Goal: Information Seeking & Learning: Check status

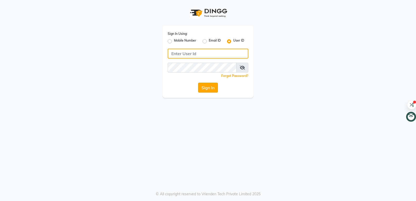
type input "forever21"
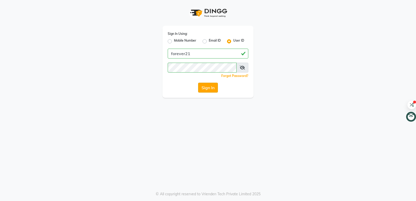
click at [206, 90] on button "Sign In" at bounding box center [208, 88] width 20 height 10
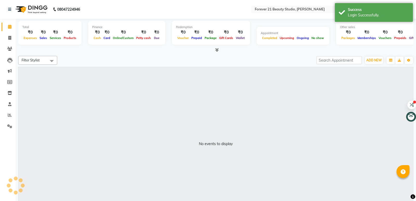
select select "en"
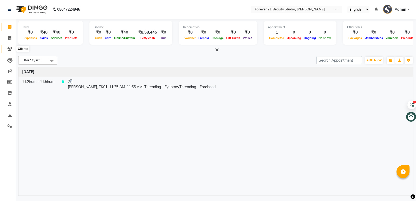
click at [10, 50] on icon at bounding box center [9, 49] width 5 height 4
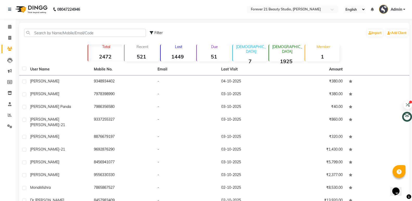
scroll to position [24, 0]
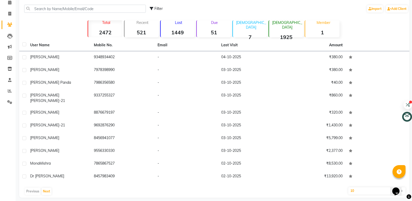
drag, startPoint x: 152, startPoint y: 197, endPoint x: 60, endPoint y: 193, distance: 91.7
click at [60, 193] on div "User Name Mobile No. Email Last Visit Amount [PERSON_NAME] 9348934402 - [DATE] …" at bounding box center [214, 118] width 391 height 158
click at [48, 188] on button "Next" at bounding box center [47, 191] width 10 height 7
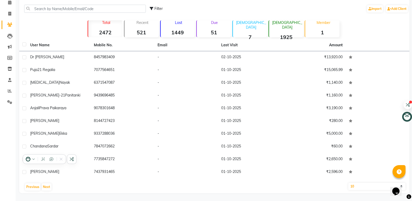
click at [63, 181] on div "User Name Mobile No. Email Last Visit Amount Dr B jena 8457983409 - [DATE] ₹13,…" at bounding box center [214, 116] width 391 height 154
click at [43, 186] on button "Next" at bounding box center [47, 186] width 10 height 7
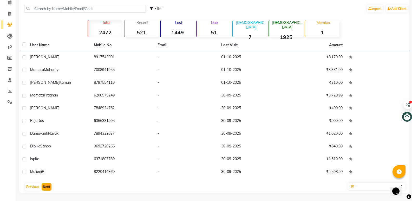
click at [46, 186] on button "Next" at bounding box center [47, 186] width 10 height 7
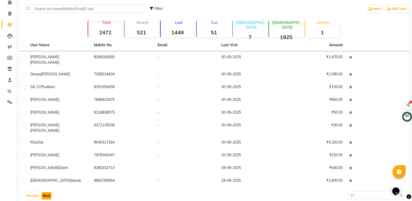
click at [46, 192] on button "Next" at bounding box center [47, 195] width 10 height 7
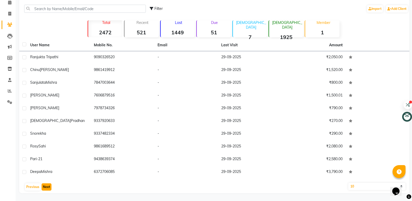
click at [46, 186] on button "Next" at bounding box center [47, 186] width 10 height 7
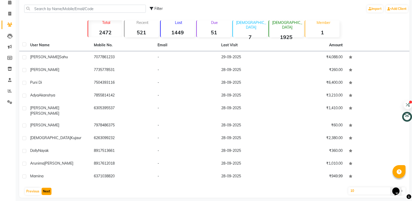
click at [46, 188] on button "Next" at bounding box center [47, 191] width 10 height 7
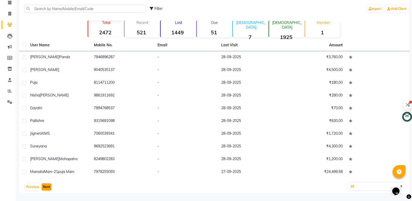
click at [48, 187] on button "Next" at bounding box center [47, 186] width 10 height 7
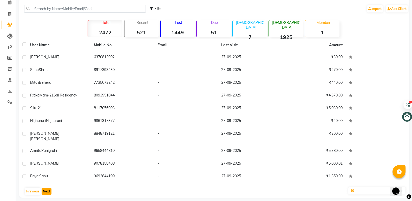
click at [45, 188] on button "Next" at bounding box center [47, 191] width 10 height 7
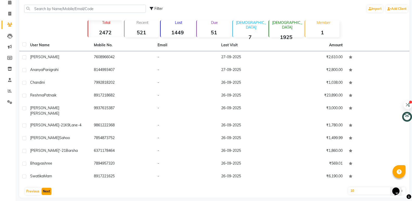
click at [45, 188] on button "Next" at bounding box center [47, 191] width 10 height 7
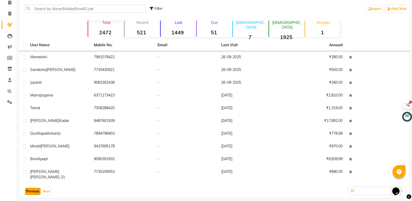
click at [30, 188] on button "Previous" at bounding box center [33, 191] width 16 height 7
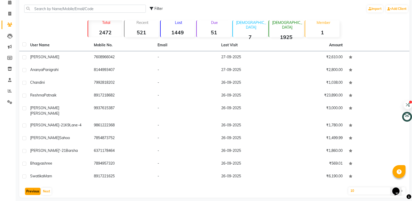
click at [30, 188] on button "Previous" at bounding box center [33, 191] width 16 height 7
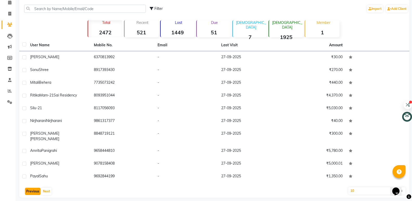
click at [30, 188] on button "Previous" at bounding box center [33, 191] width 16 height 7
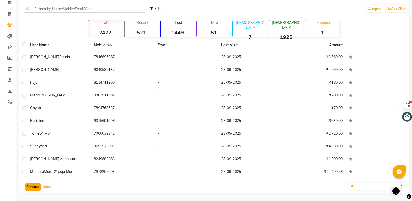
click at [30, 188] on button "Previous" at bounding box center [33, 186] width 16 height 7
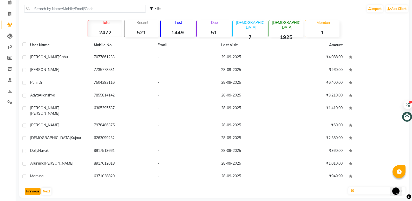
click at [30, 188] on button "Previous" at bounding box center [33, 191] width 16 height 7
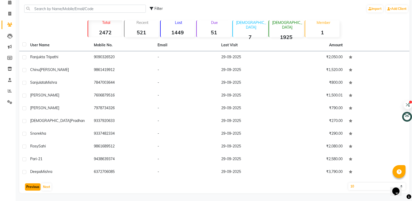
click at [32, 186] on button "Previous" at bounding box center [33, 186] width 16 height 7
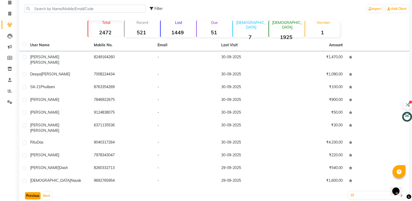
click at [32, 192] on button "Previous" at bounding box center [33, 195] width 16 height 7
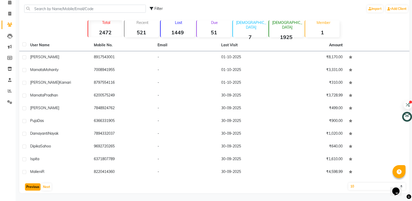
click at [32, 186] on button "Previous" at bounding box center [33, 186] width 16 height 7
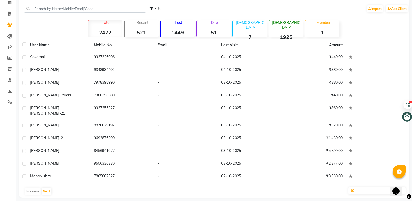
click at [32, 187] on div "Previous Next" at bounding box center [214, 191] width 386 height 8
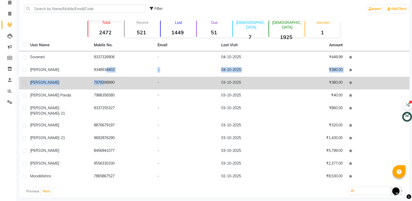
click at [101, 82] on tbody "Sovarani 9337326906 - [DATE] ₹449.99 [PERSON_NAME] 9348934402 - [DATE] ₹380.00 …" at bounding box center [214, 117] width 391 height 132
click at [136, 88] on td "7978398990" at bounding box center [123, 83] width 64 height 13
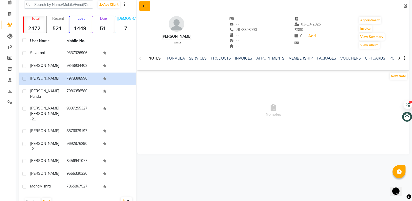
click at [144, 4] on icon at bounding box center [145, 6] width 4 height 4
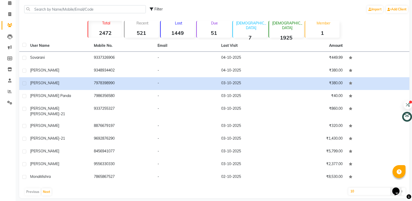
scroll to position [24, 0]
click at [45, 188] on button "Next" at bounding box center [47, 191] width 10 height 7
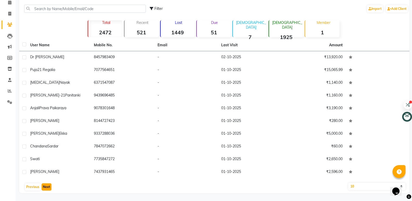
click at [45, 185] on button "Next" at bounding box center [47, 186] width 10 height 7
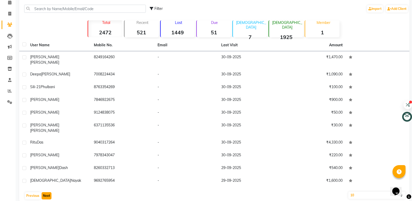
click at [45, 192] on button "Next" at bounding box center [47, 195] width 10 height 7
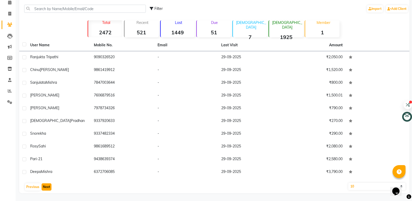
click at [45, 185] on button "Next" at bounding box center [47, 186] width 10 height 7
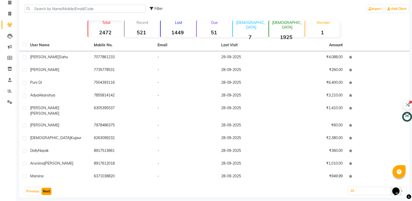
click at [45, 188] on button "Next" at bounding box center [47, 191] width 10 height 7
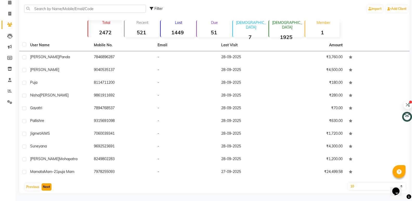
click at [45, 185] on button "Next" at bounding box center [47, 186] width 10 height 7
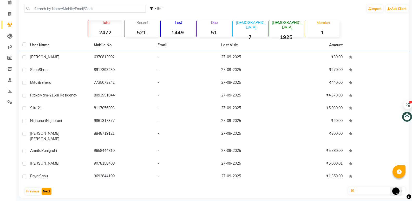
click at [45, 188] on button "Next" at bounding box center [47, 191] width 10 height 7
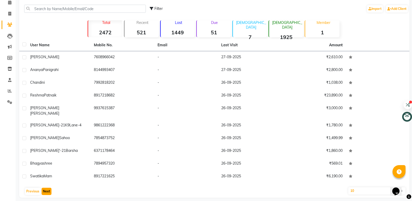
click at [45, 188] on button "Next" at bounding box center [47, 191] width 10 height 7
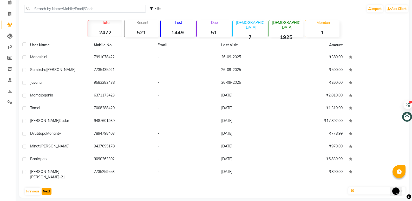
click at [45, 188] on button "Next" at bounding box center [47, 191] width 10 height 7
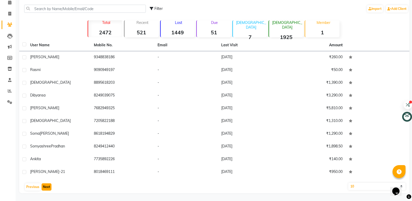
click at [45, 185] on button "Next" at bounding box center [47, 186] width 10 height 7
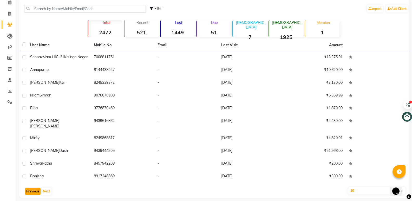
click at [33, 193] on button "Previous" at bounding box center [33, 191] width 16 height 7
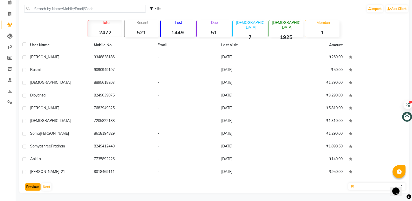
click at [33, 193] on div "User Name Mobile No. Email Last Visit Amount [PERSON_NAME] 9348838186 - [DATE] …" at bounding box center [214, 116] width 391 height 154
click at [33, 186] on button "Previous" at bounding box center [33, 186] width 16 height 7
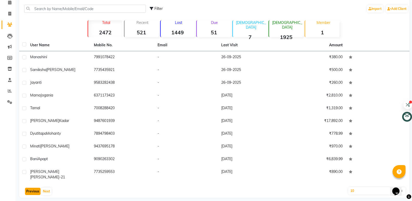
click at [33, 188] on button "Previous" at bounding box center [33, 191] width 16 height 7
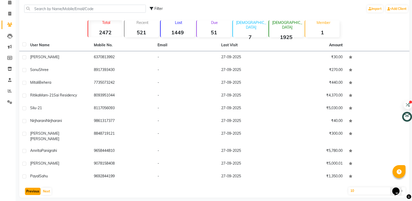
click at [33, 188] on button "Previous" at bounding box center [33, 191] width 16 height 7
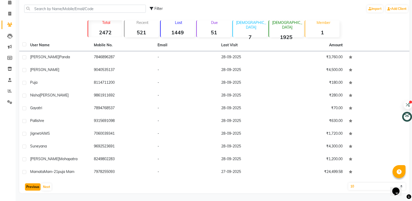
click at [33, 186] on button "Previous" at bounding box center [33, 186] width 16 height 7
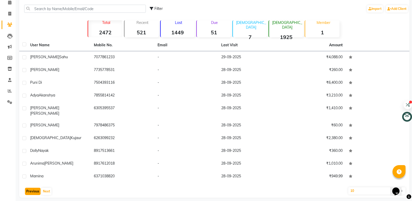
click at [33, 188] on button "Previous" at bounding box center [33, 191] width 16 height 7
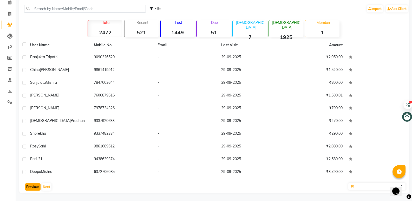
click at [33, 186] on button "Previous" at bounding box center [33, 186] width 16 height 7
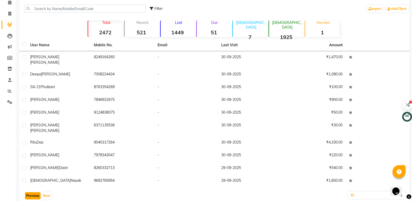
click at [33, 192] on button "Previous" at bounding box center [33, 195] width 16 height 7
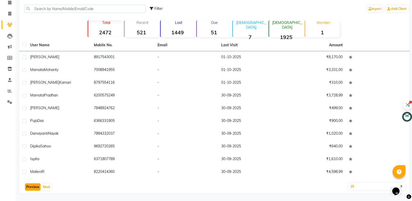
click at [33, 186] on button "Previous" at bounding box center [33, 186] width 16 height 7
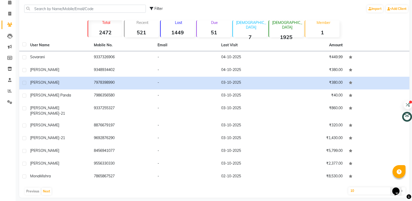
click at [33, 187] on div "Previous Next" at bounding box center [214, 191] width 386 height 8
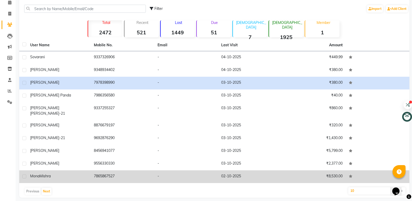
drag, startPoint x: 139, startPoint y: 138, endPoint x: 108, endPoint y: 172, distance: 45.9
click at [108, 172] on tbody "Sovarani 9337326906 - [DATE] ₹449.99 [PERSON_NAME] 9348934402 - [DATE] ₹380.00 …" at bounding box center [214, 117] width 391 height 132
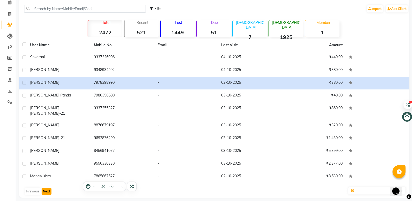
click at [48, 188] on button "Next" at bounding box center [47, 191] width 10 height 7
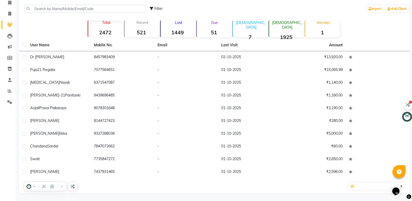
click at [48, 187] on div at bounding box center [48, 186] width 15 height 6
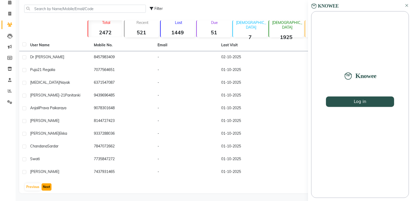
click at [48, 186] on button "Next" at bounding box center [47, 186] width 10 height 7
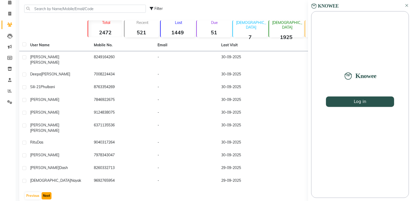
click at [48, 192] on button "Next" at bounding box center [47, 195] width 10 height 7
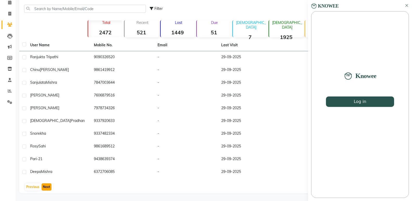
click at [48, 187] on button "Next" at bounding box center [47, 186] width 10 height 7
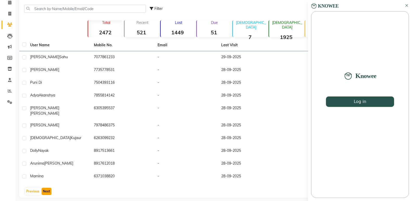
click at [48, 188] on button "Next" at bounding box center [47, 191] width 10 height 7
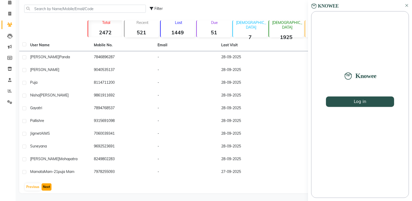
click at [48, 187] on button "Next" at bounding box center [47, 186] width 10 height 7
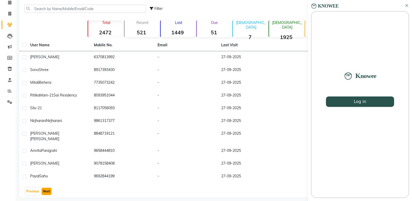
click at [48, 188] on button "Next" at bounding box center [47, 191] width 10 height 7
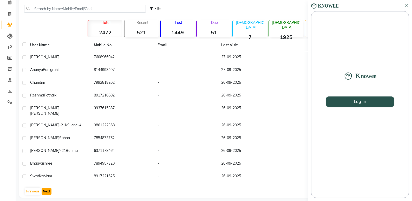
click at [48, 188] on button "Next" at bounding box center [47, 191] width 10 height 7
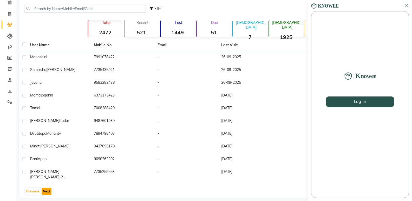
click at [48, 188] on button "Next" at bounding box center [47, 191] width 10 height 7
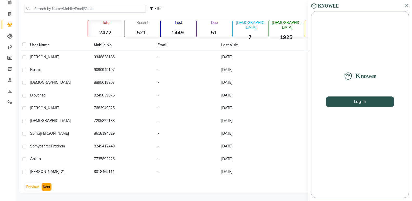
click at [48, 187] on button "Next" at bounding box center [47, 186] width 10 height 7
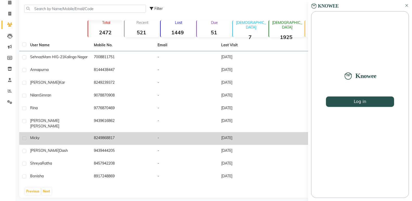
drag, startPoint x: 58, startPoint y: 142, endPoint x: 82, endPoint y: 134, distance: 25.8
click at [82, 134] on td "Micky" at bounding box center [59, 138] width 64 height 13
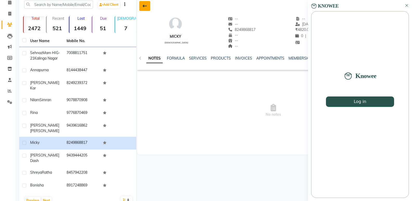
click at [144, 8] on button at bounding box center [144, 6] width 11 height 10
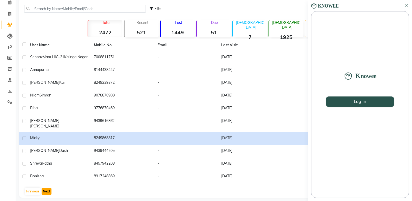
click at [48, 189] on button "Next" at bounding box center [47, 191] width 10 height 7
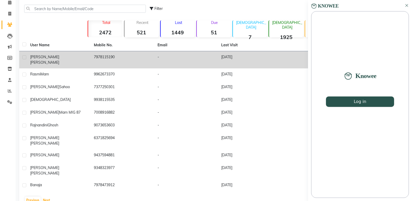
drag, startPoint x: 48, startPoint y: 189, endPoint x: 88, endPoint y: 56, distance: 138.4
click at [88, 56] on div "User Name Mobile No. Email Last Visit Amount Dolly mam Jatani 7978115190 - [DAT…" at bounding box center [214, 122] width 391 height 167
click at [25, 57] on label at bounding box center [24, 57] width 4 height 4
click at [25, 57] on input "checkbox" at bounding box center [23, 57] width 3 height 3
checkbox input "true"
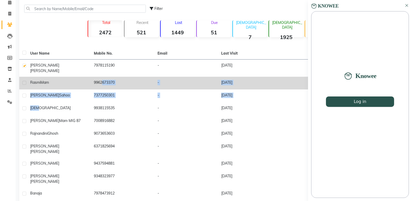
drag, startPoint x: 39, startPoint y: 100, endPoint x: 98, endPoint y: 74, distance: 64.0
click at [98, 74] on tbody "[PERSON_NAME] 7978115190 - [DATE] ₹31,713.00 Rasmi Mam 9962673370 - [DATE] ₹280…" at bounding box center [214, 130] width 391 height 141
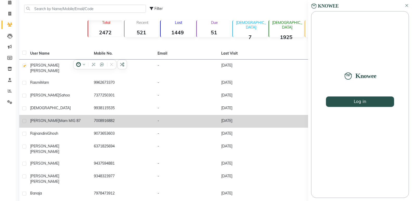
click at [135, 116] on td "7008916882" at bounding box center [123, 121] width 64 height 13
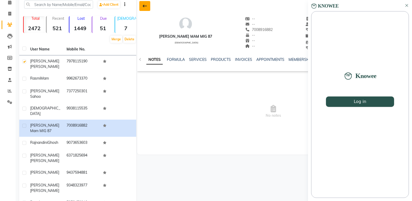
click at [144, 5] on icon at bounding box center [145, 6] width 4 height 4
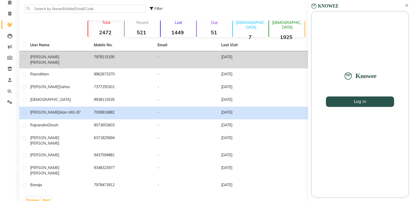
click at [25, 58] on label at bounding box center [24, 57] width 4 height 4
click at [25, 58] on input "checkbox" at bounding box center [23, 57] width 3 height 3
checkbox input "true"
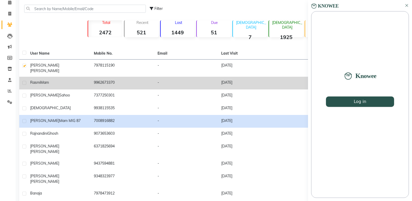
click at [24, 81] on label at bounding box center [24, 83] width 4 height 4
click at [24, 81] on input "checkbox" at bounding box center [23, 82] width 3 height 3
checkbox input "true"
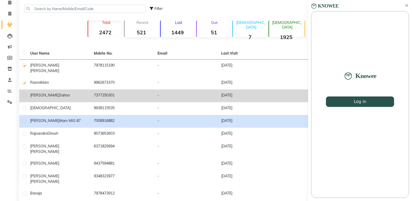
drag, startPoint x: 75, startPoint y: 111, endPoint x: 23, endPoint y: 91, distance: 55.4
click at [23, 91] on tbody "[PERSON_NAME] 7978115190 - [DATE] ₹31,713.00 Rasmi Mam 9962673370 - [DATE] ₹280…" at bounding box center [214, 130] width 391 height 141
click at [23, 94] on label at bounding box center [24, 96] width 4 height 4
click at [23, 94] on input "checkbox" at bounding box center [23, 95] width 3 height 3
checkbox input "true"
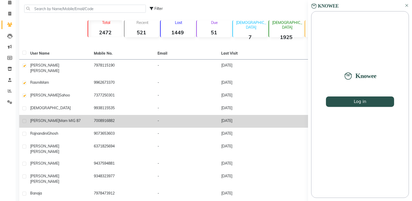
click at [23, 119] on label at bounding box center [24, 121] width 4 height 4
click at [23, 120] on input "checkbox" at bounding box center [23, 121] width 3 height 3
checkbox input "true"
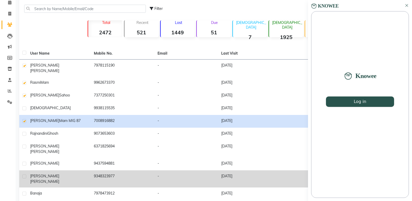
drag, startPoint x: 73, startPoint y: 170, endPoint x: 76, endPoint y: 168, distance: 4.0
click at [76, 174] on div "[PERSON_NAME]" at bounding box center [59, 179] width 58 height 11
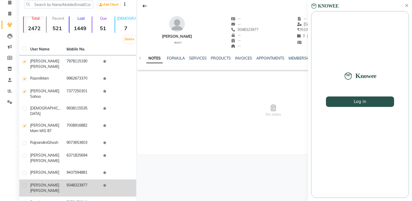
click at [91, 180] on td "9348323977" at bounding box center [82, 188] width 36 height 17
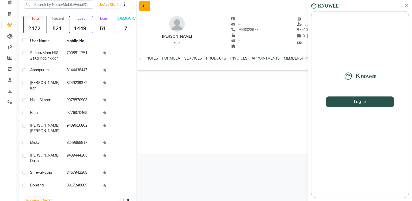
click at [143, 6] on button at bounding box center [144, 6] width 11 height 10
